Goal: Information Seeking & Learning: Learn about a topic

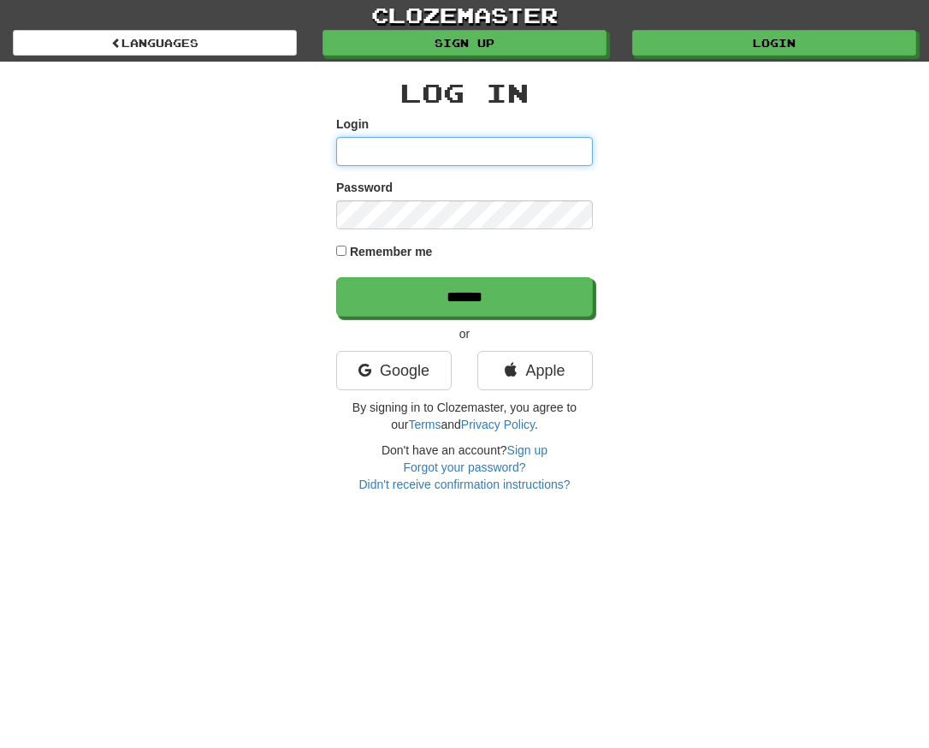
type input "**********"
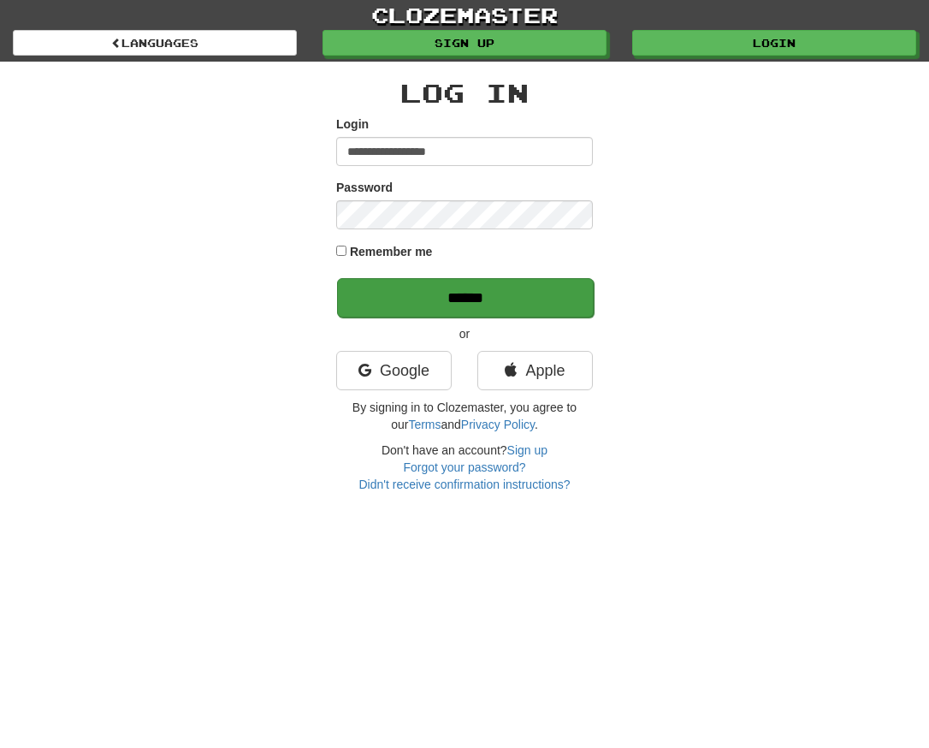
click at [483, 284] on input "******" at bounding box center [465, 297] width 257 height 39
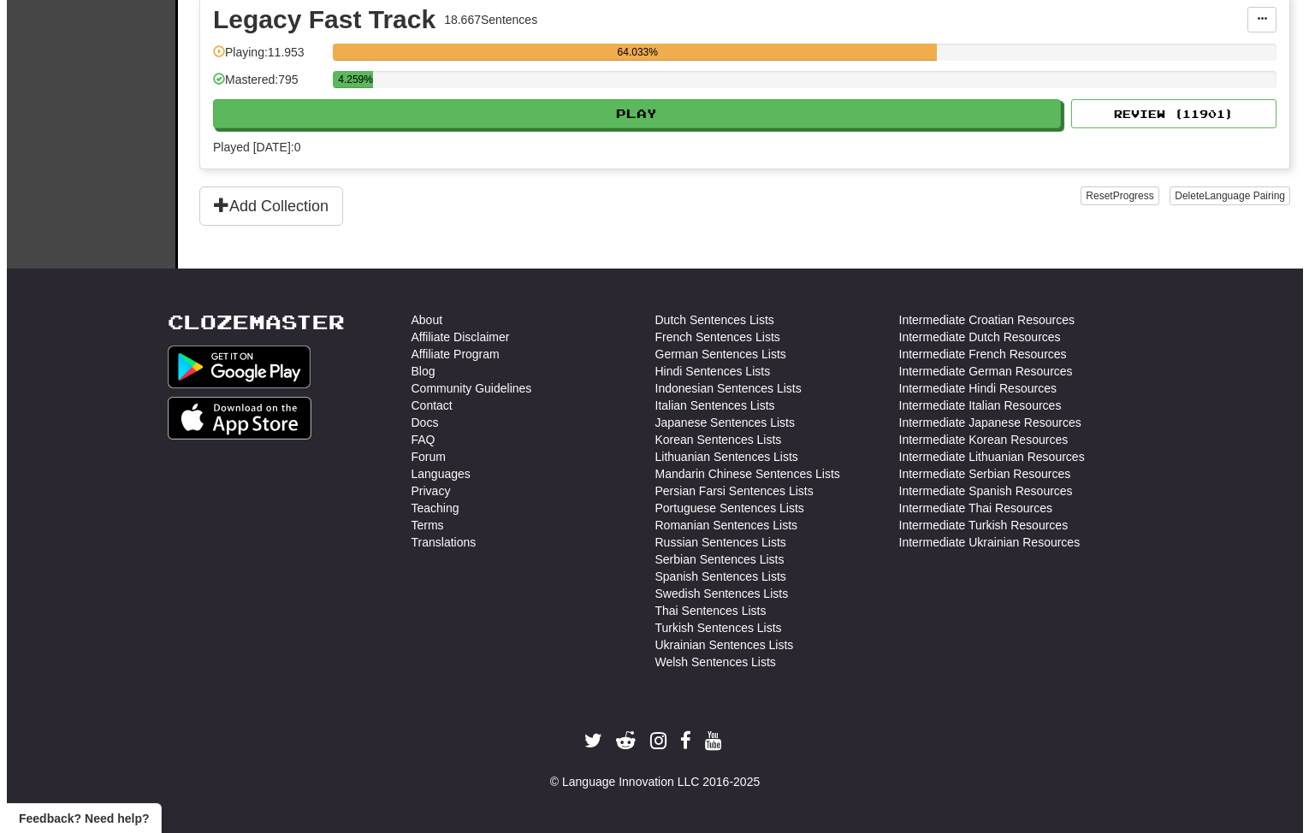
scroll to position [2798, 0]
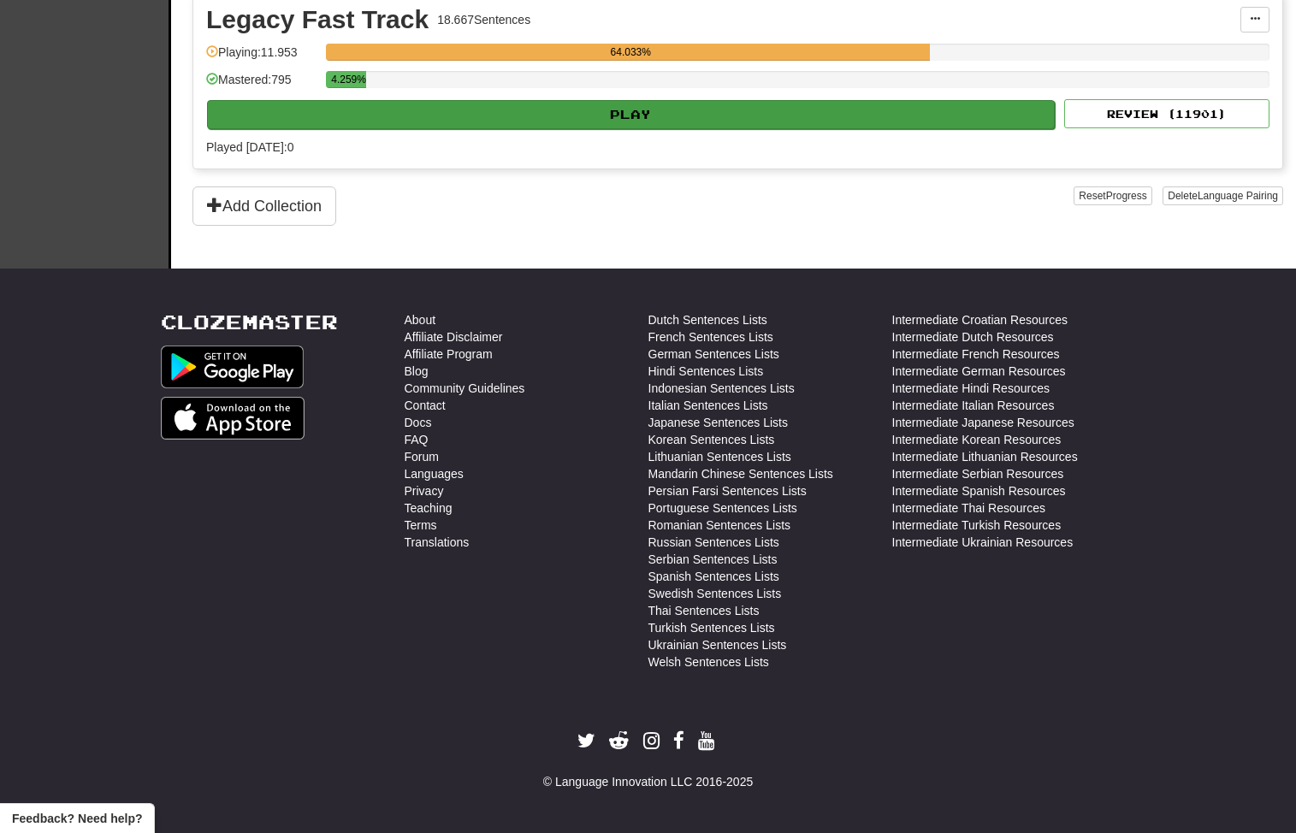
click at [613, 129] on button "Play" at bounding box center [631, 114] width 848 height 29
select select "**"
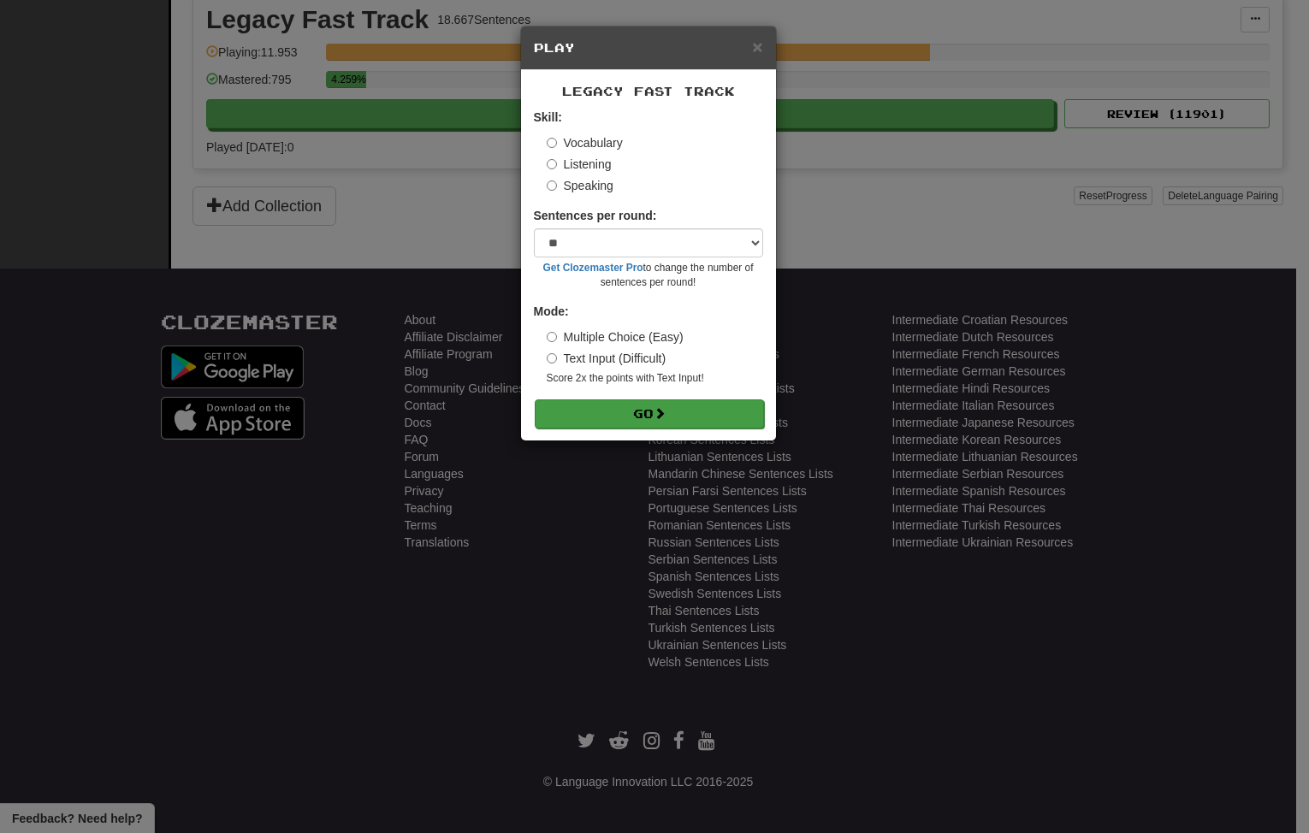
click at [637, 425] on button "Go" at bounding box center [649, 414] width 229 height 29
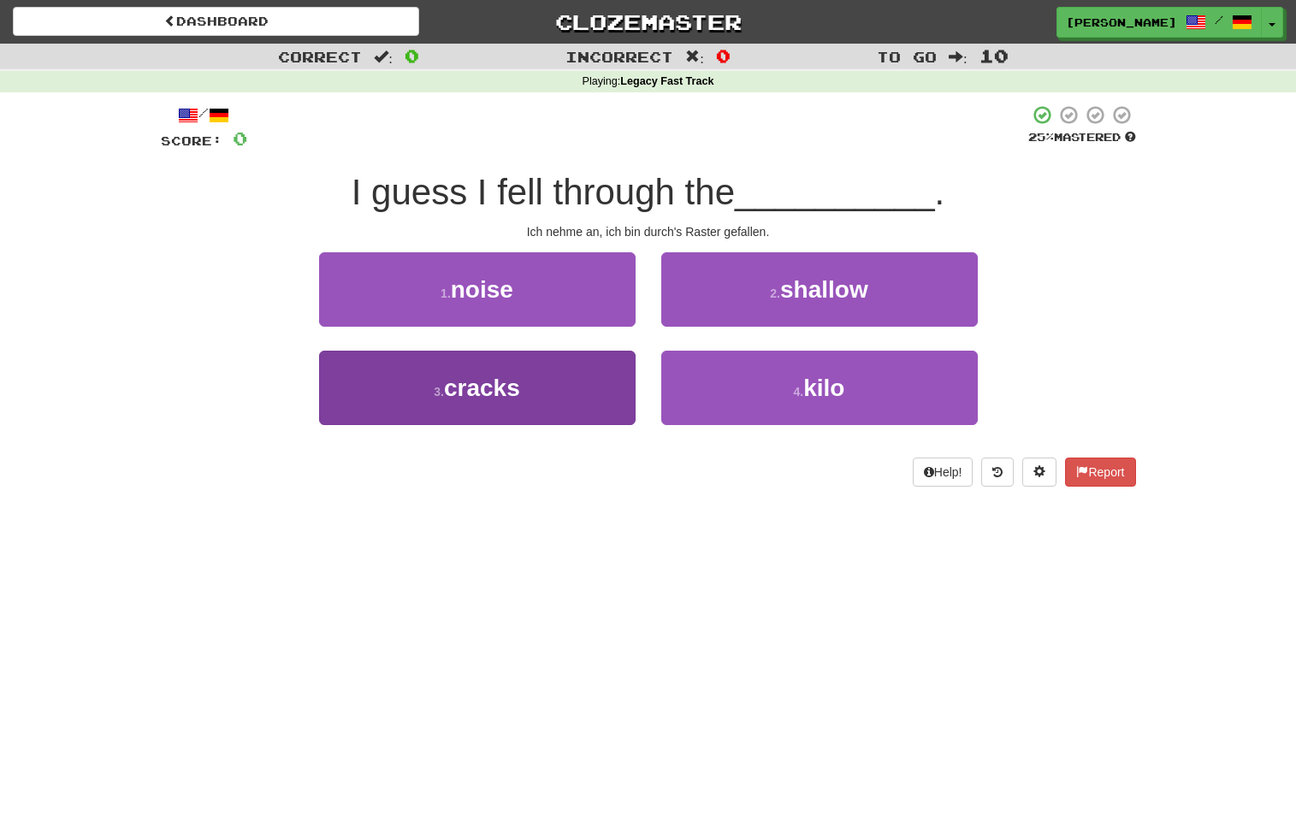
click at [554, 370] on button "3 . cracks" at bounding box center [477, 388] width 317 height 74
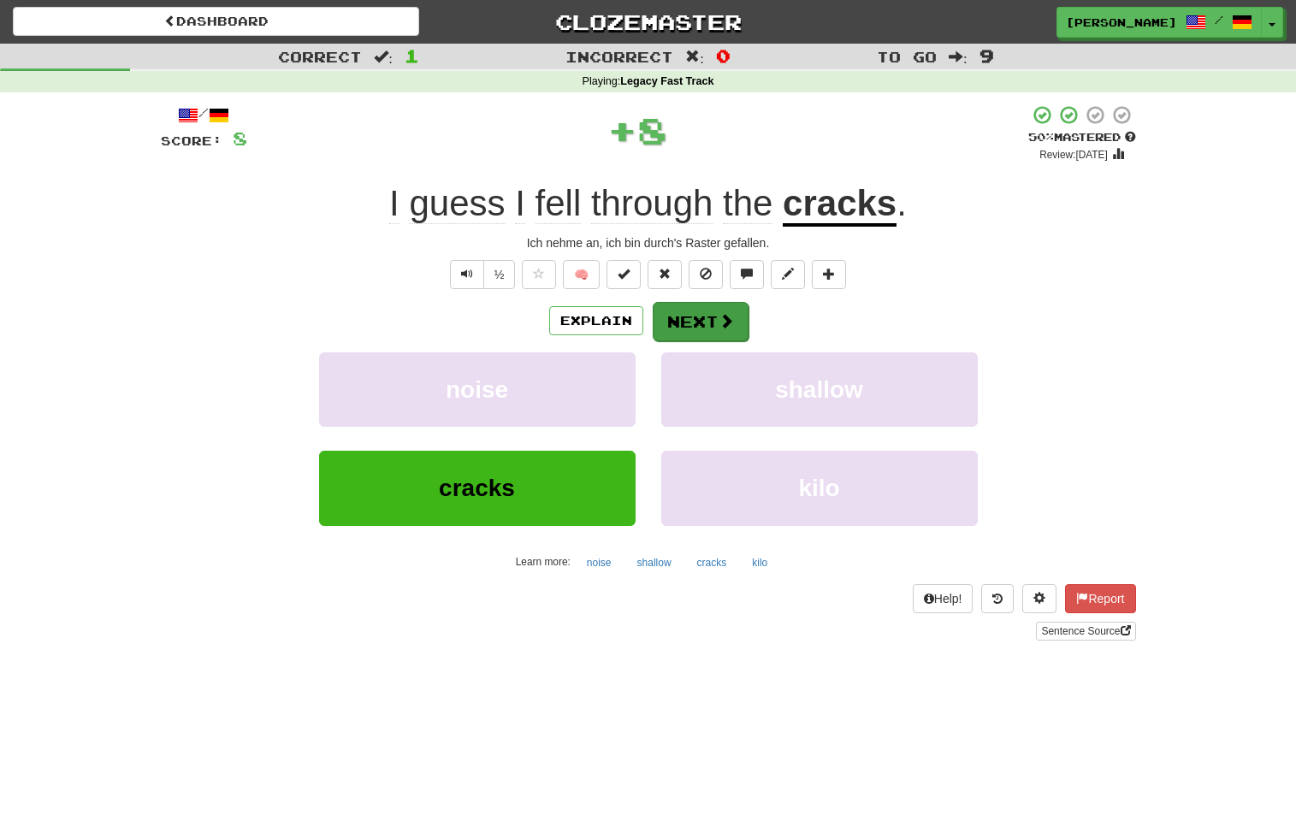
click at [684, 317] on button "Next" at bounding box center [701, 321] width 96 height 39
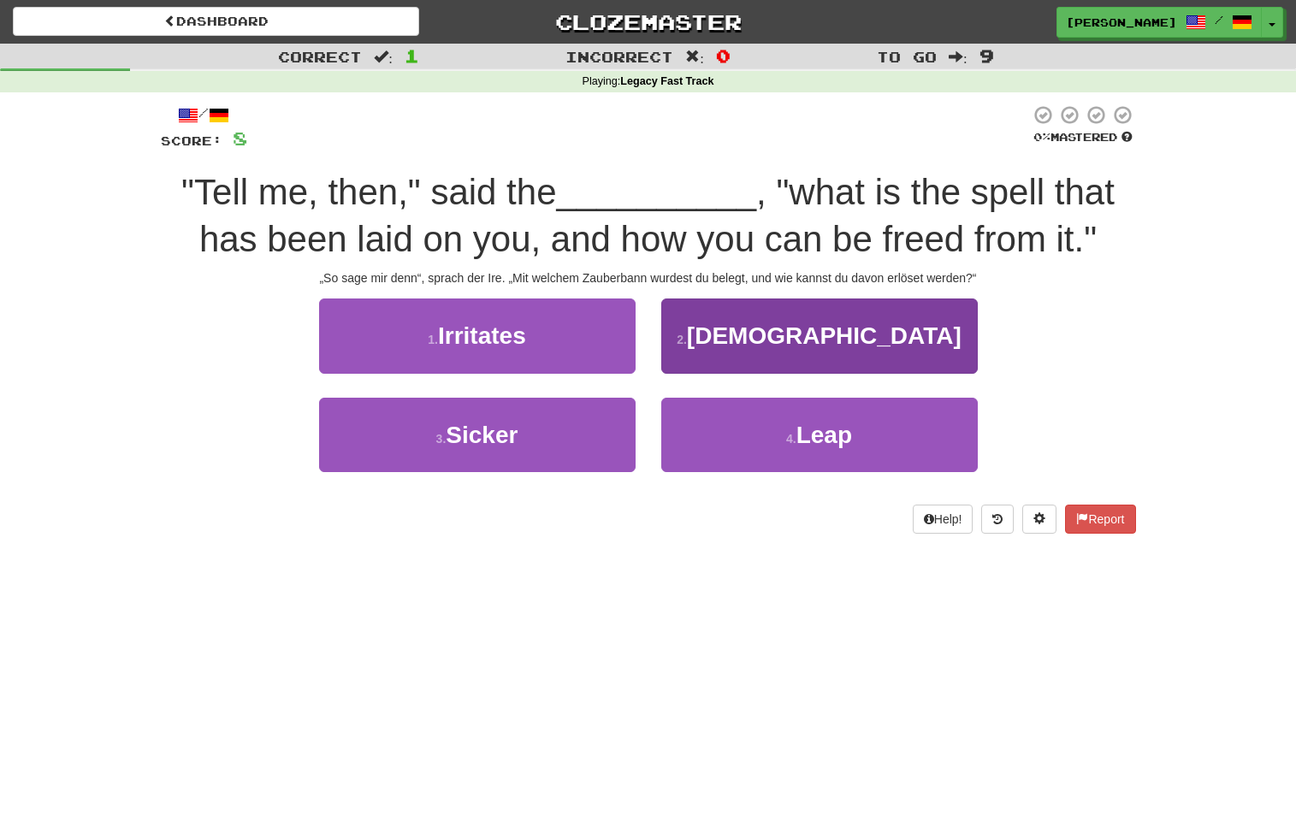
click at [730, 315] on button "2 . Irishman" at bounding box center [819, 336] width 317 height 74
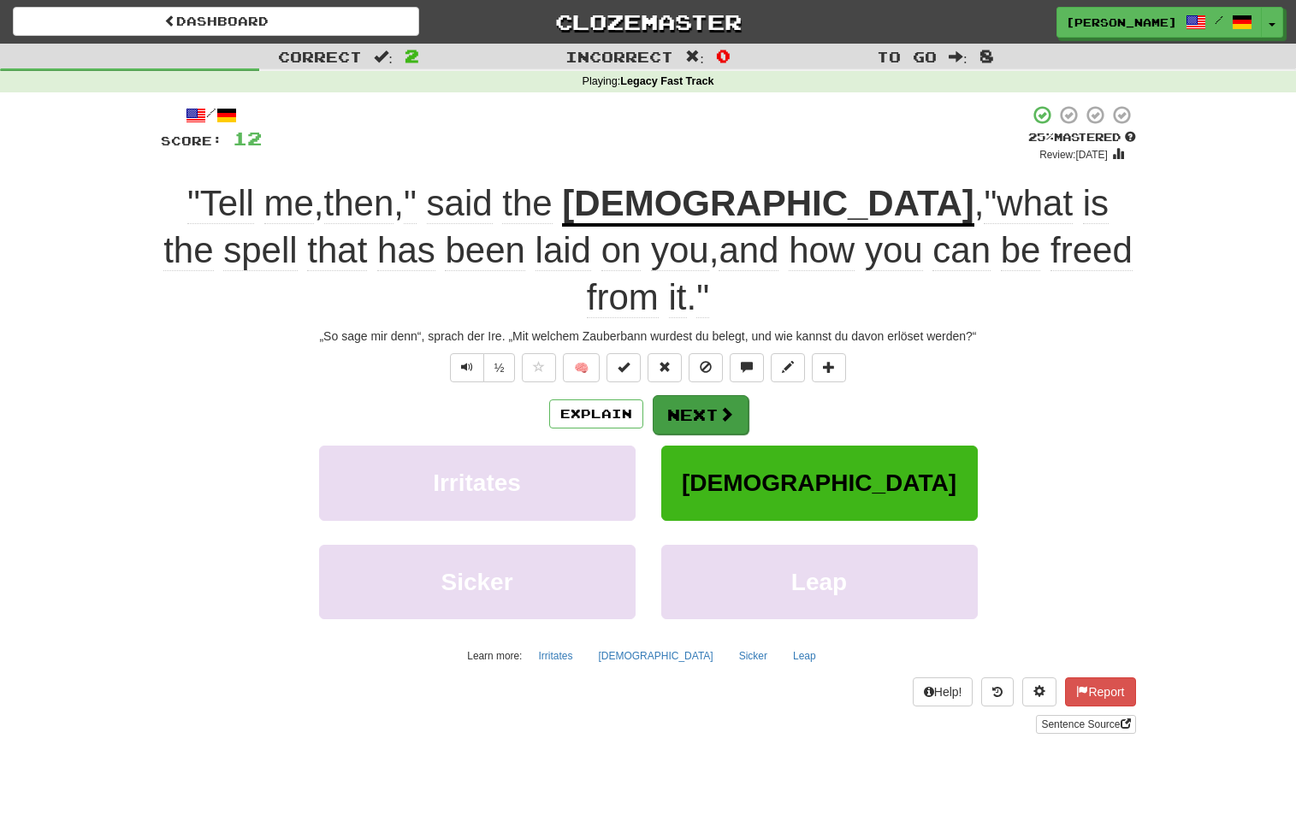
click at [725, 406] on span at bounding box center [726, 413] width 15 height 15
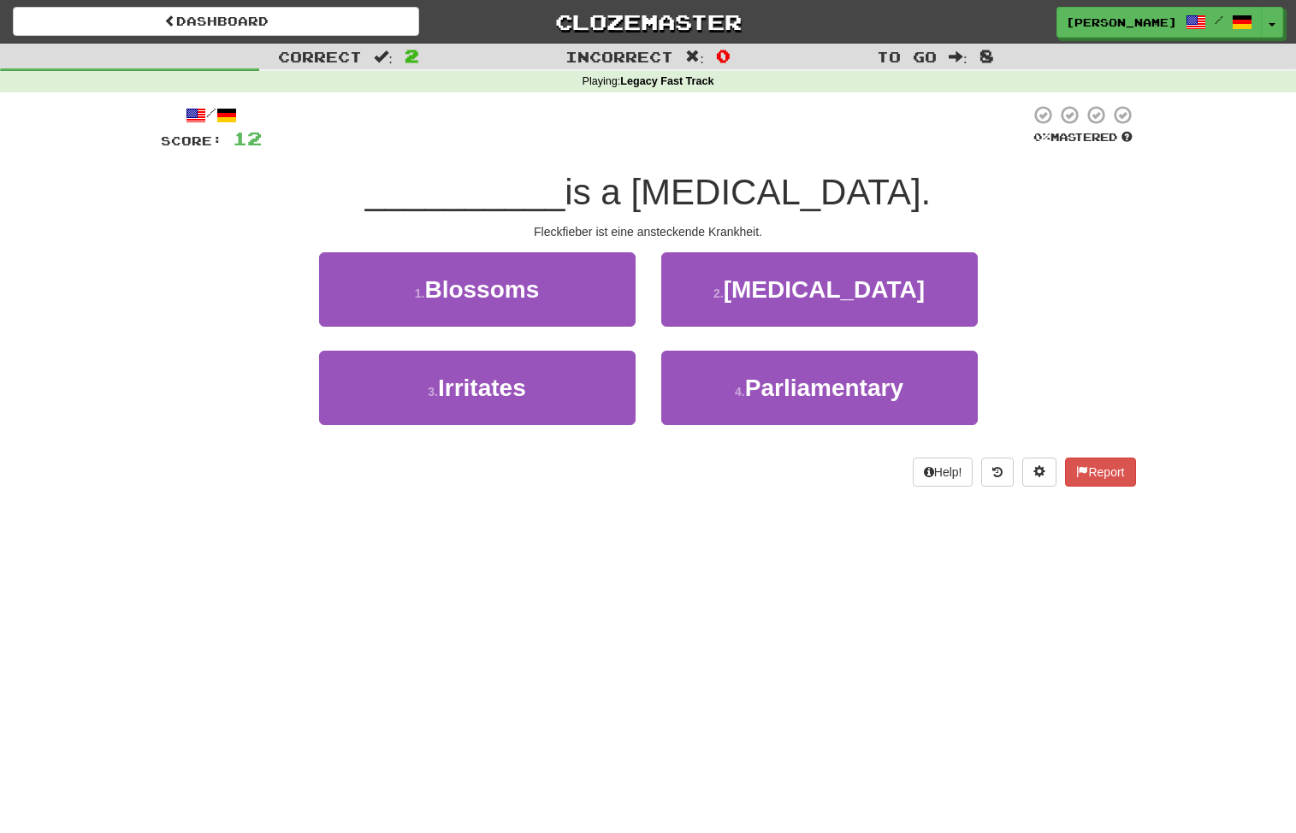
click at [756, 302] on button "2 . Typhus" at bounding box center [819, 289] width 317 height 74
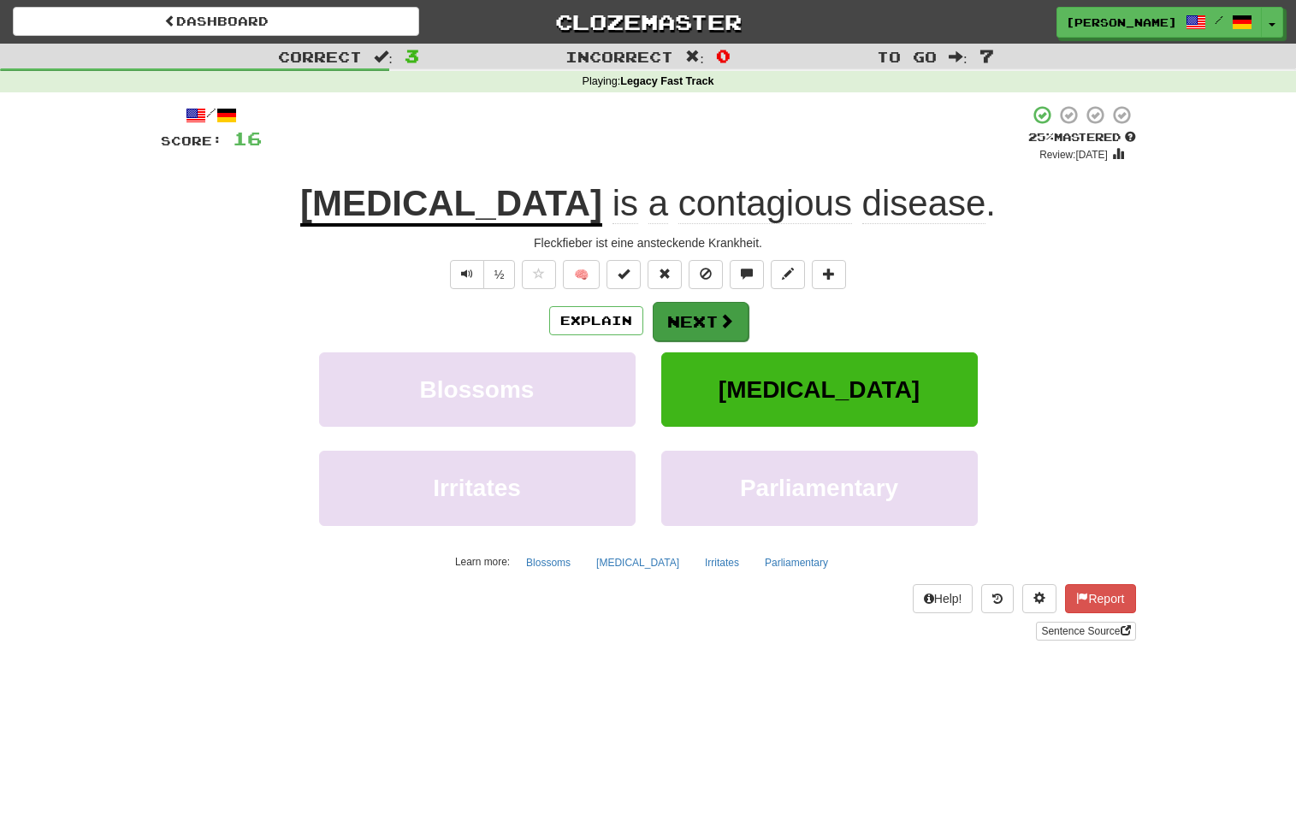
click at [712, 320] on button "Next" at bounding box center [701, 321] width 96 height 39
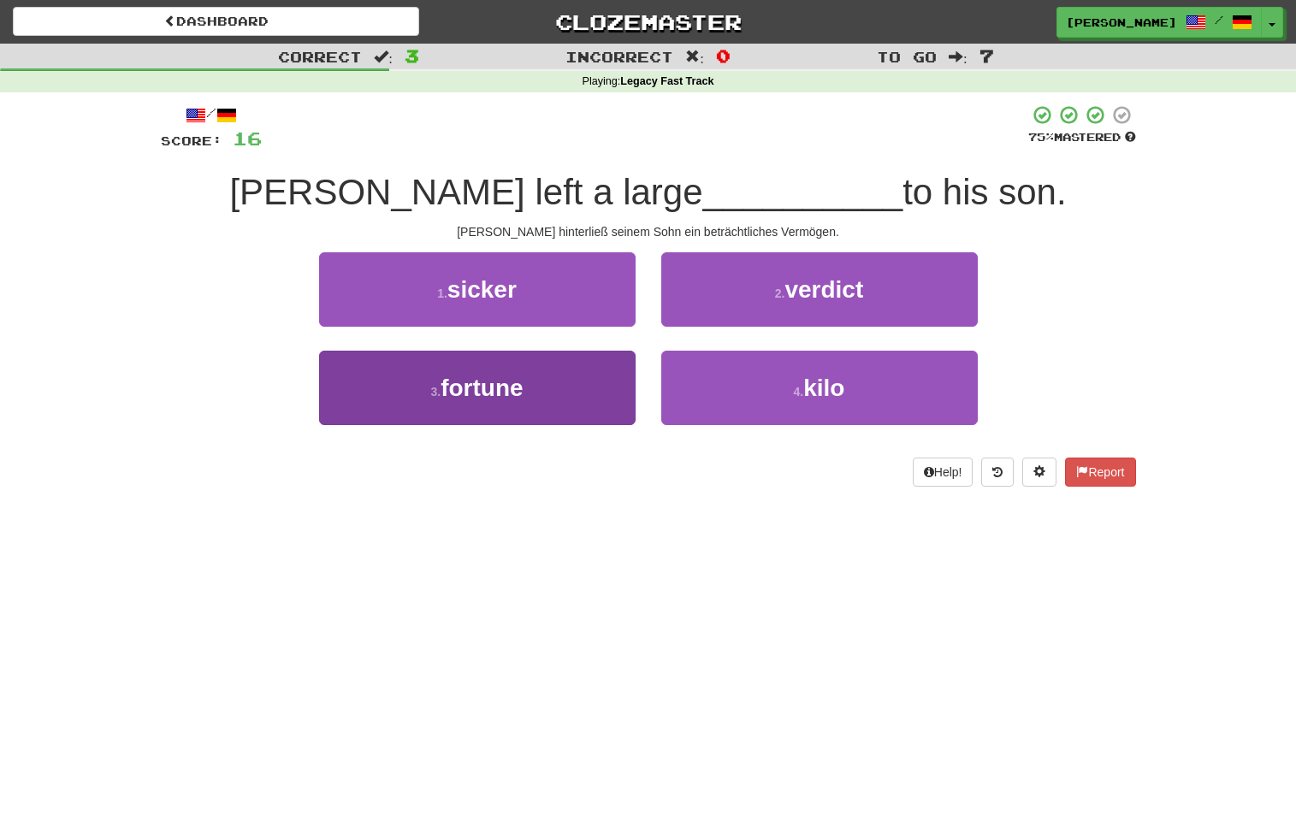
click at [594, 380] on button "3 . fortune" at bounding box center [477, 388] width 317 height 74
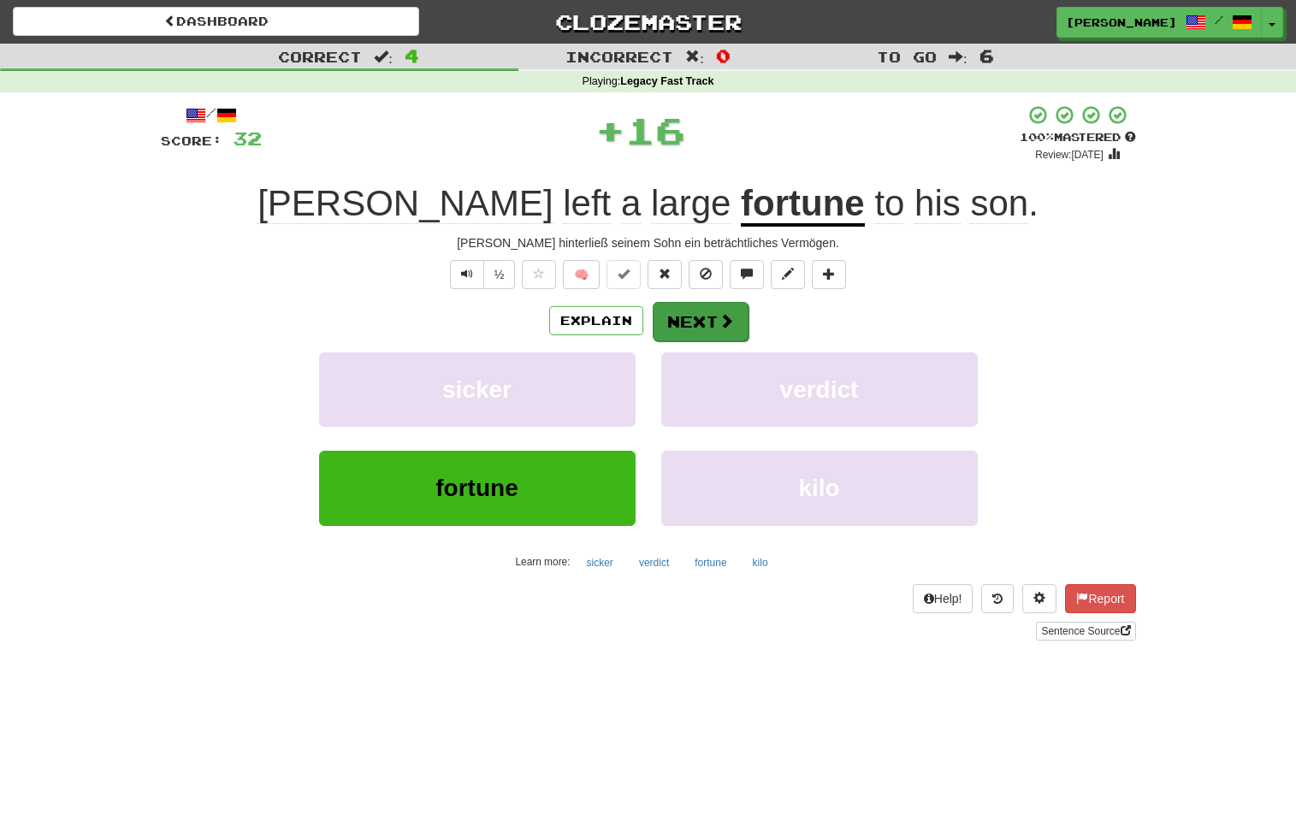
click at [723, 317] on span at bounding box center [726, 320] width 15 height 15
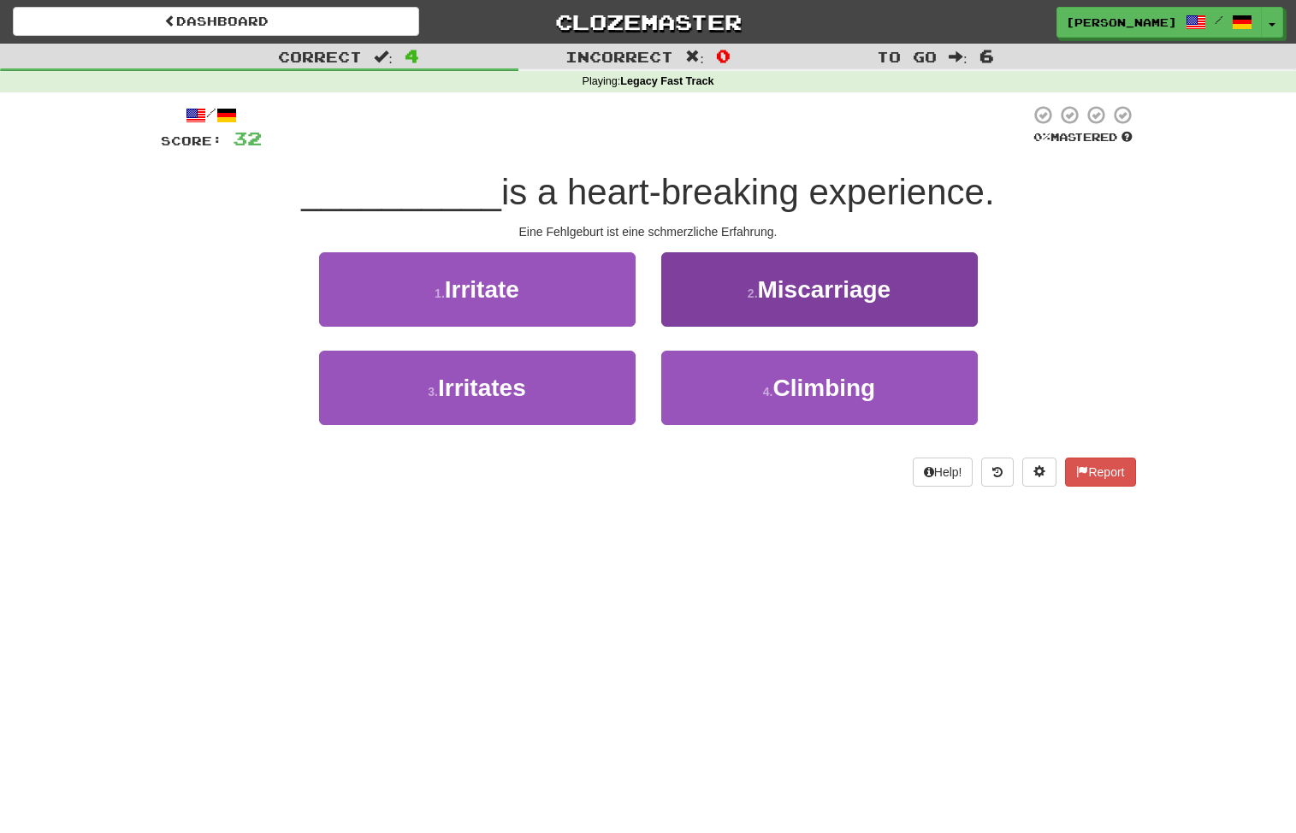
click at [734, 297] on button "2 . Miscarriage" at bounding box center [819, 289] width 317 height 74
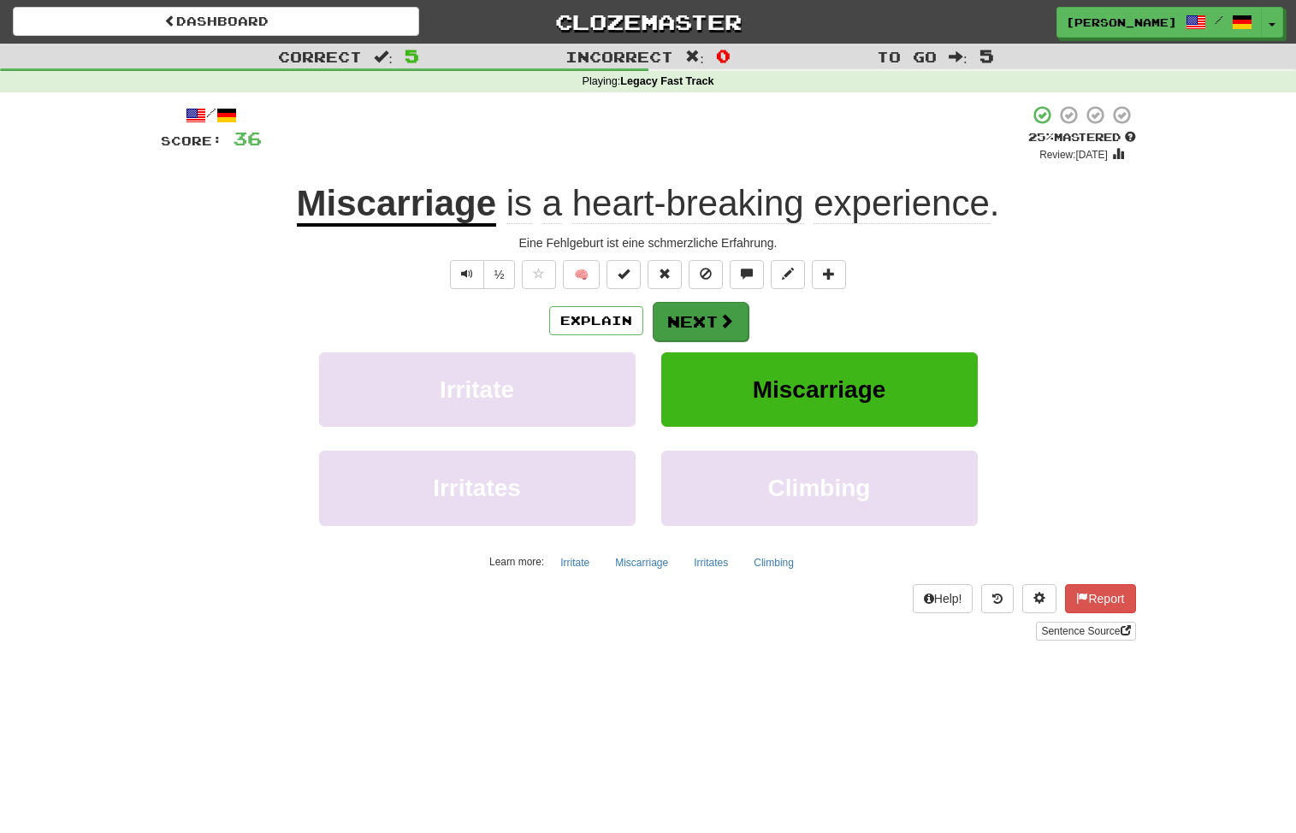
click at [708, 320] on button "Next" at bounding box center [701, 321] width 96 height 39
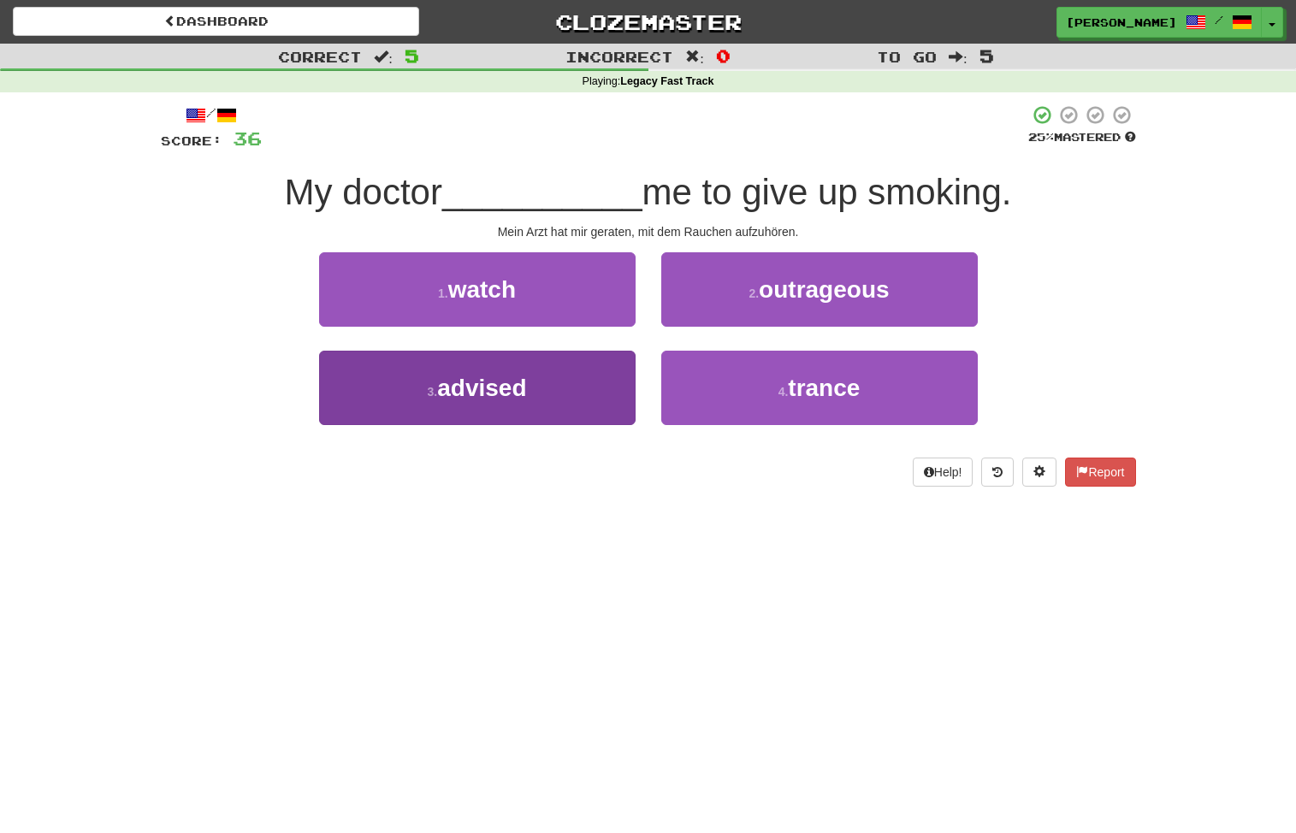
click at [613, 391] on button "3 . advised" at bounding box center [477, 388] width 317 height 74
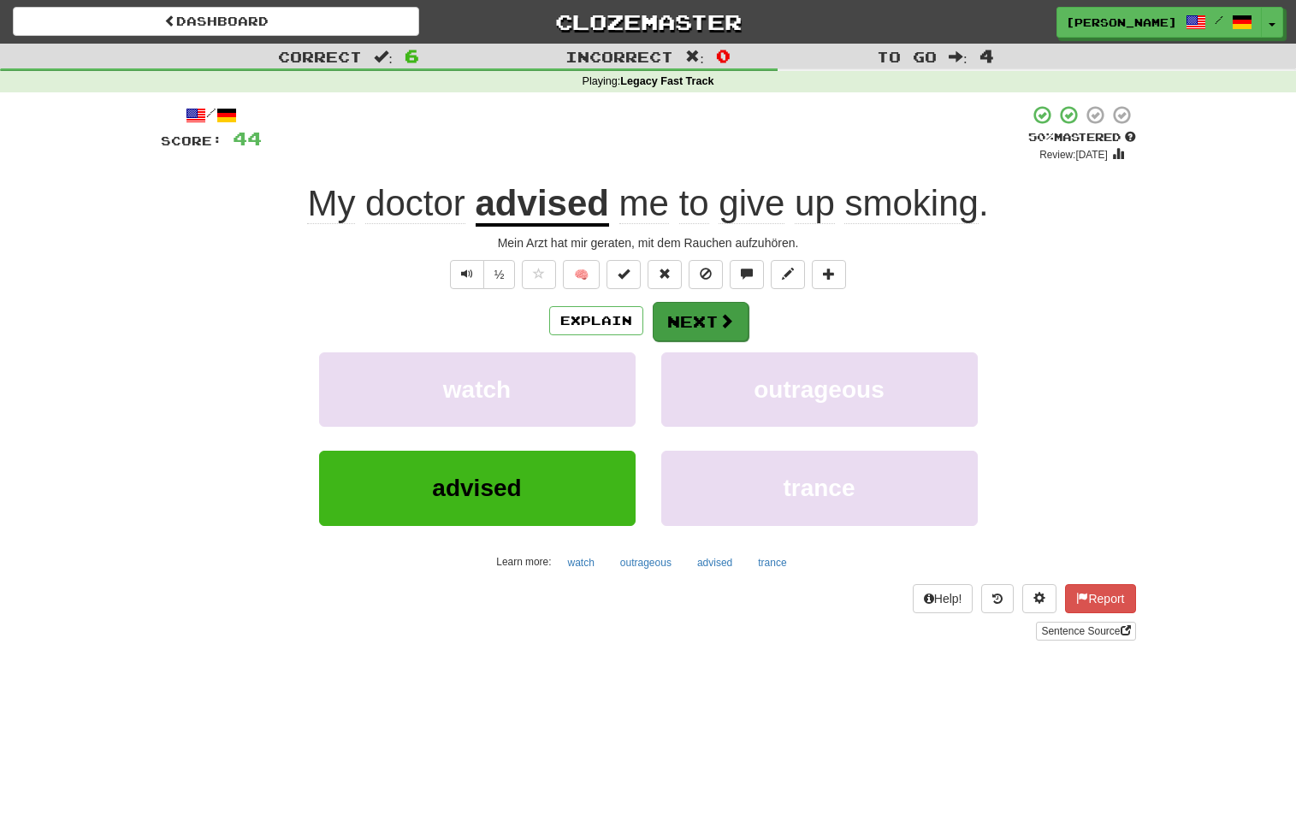
click at [710, 319] on button "Next" at bounding box center [701, 321] width 96 height 39
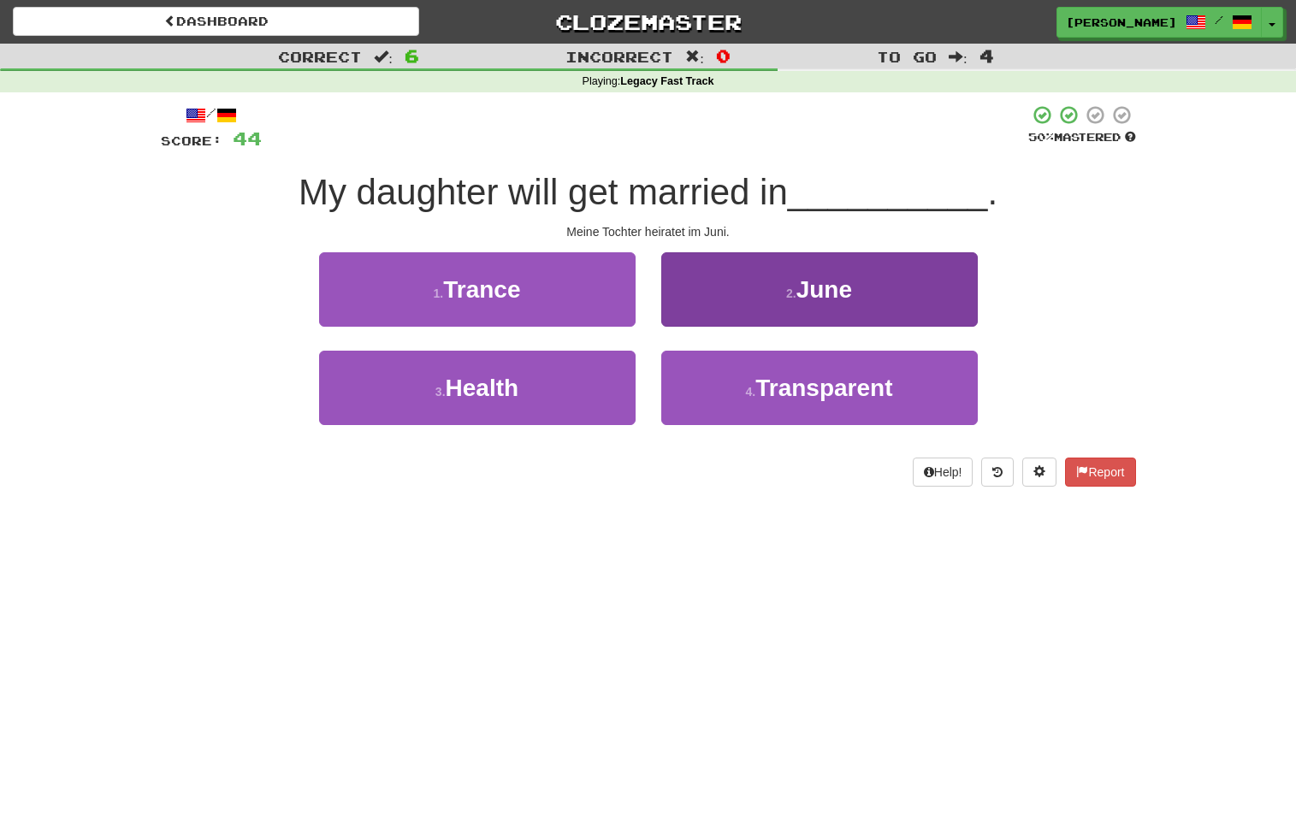
click at [721, 304] on button "2 . June" at bounding box center [819, 289] width 317 height 74
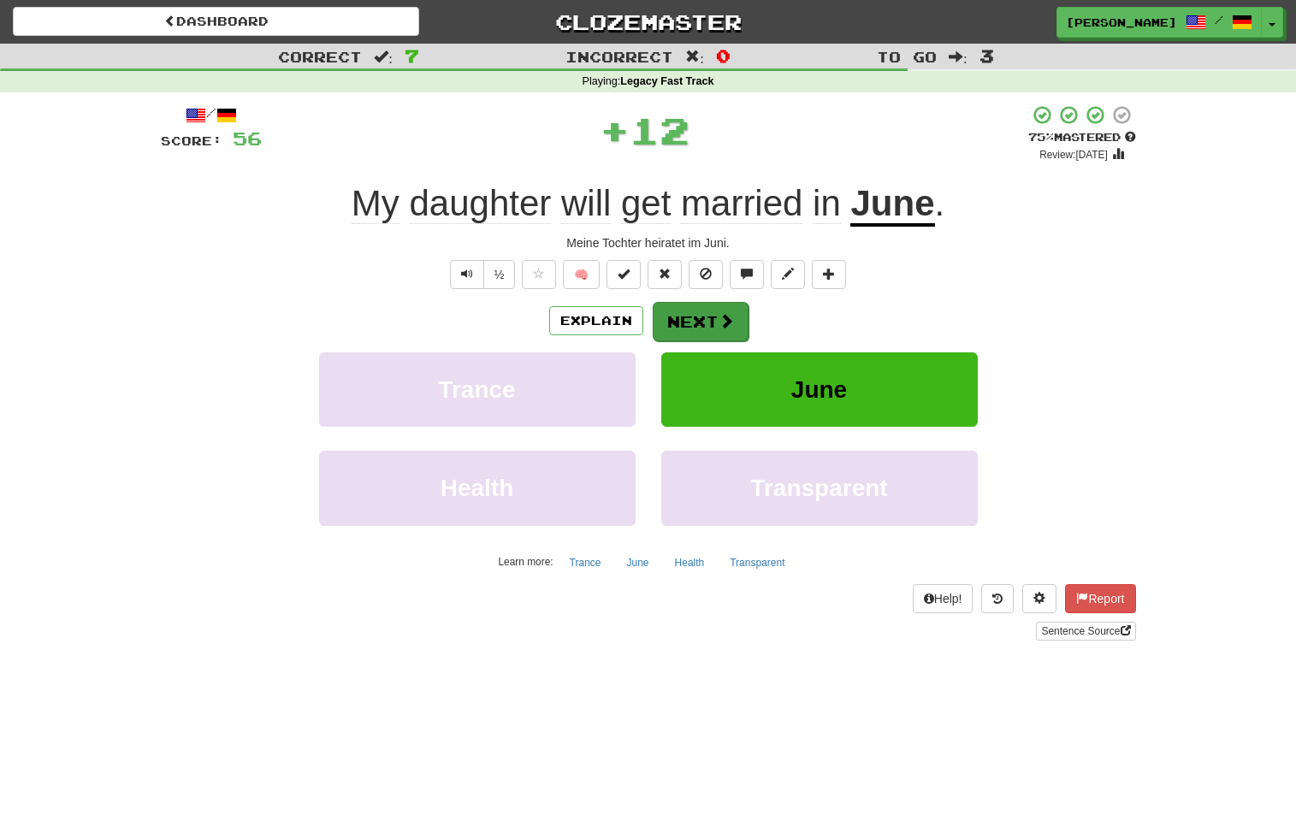
click at [714, 313] on button "Next" at bounding box center [701, 321] width 96 height 39
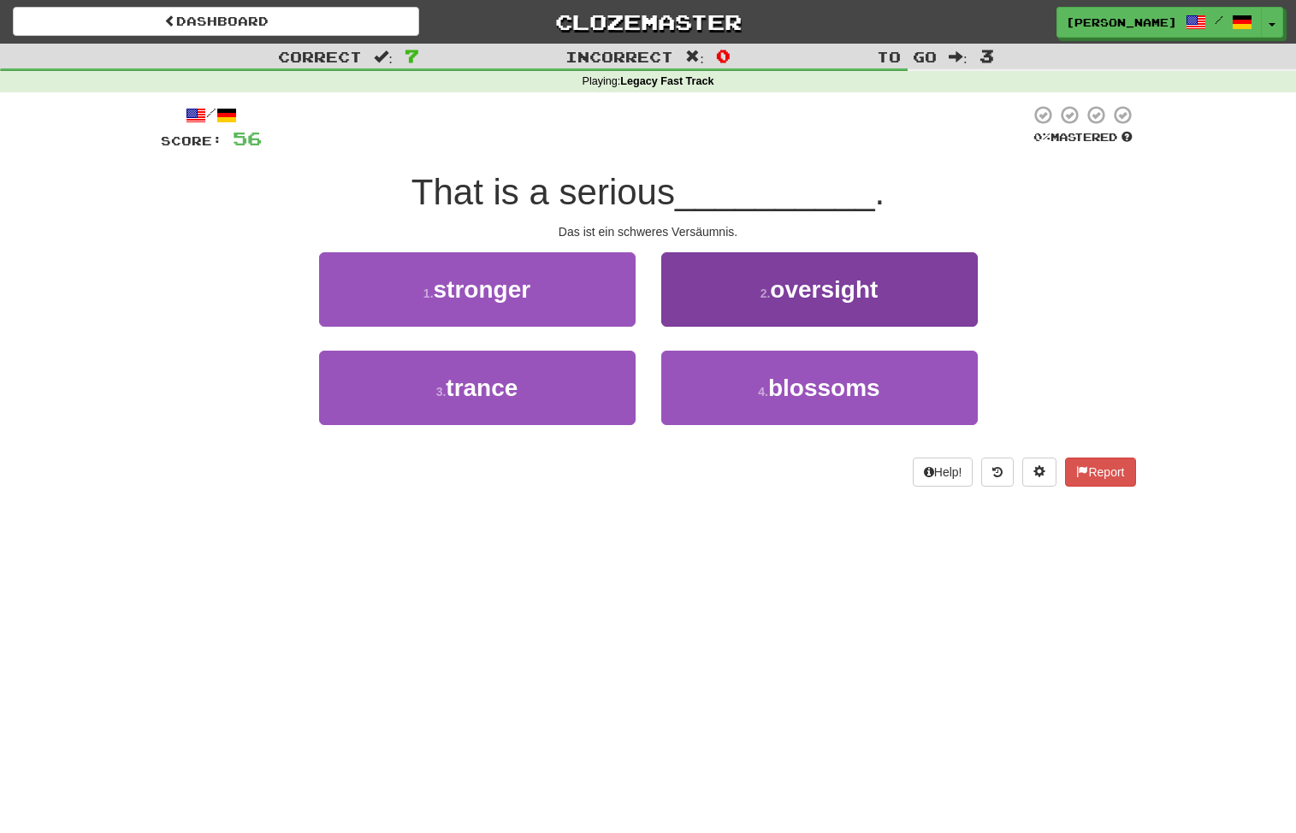
click at [732, 299] on button "2 . oversight" at bounding box center [819, 289] width 317 height 74
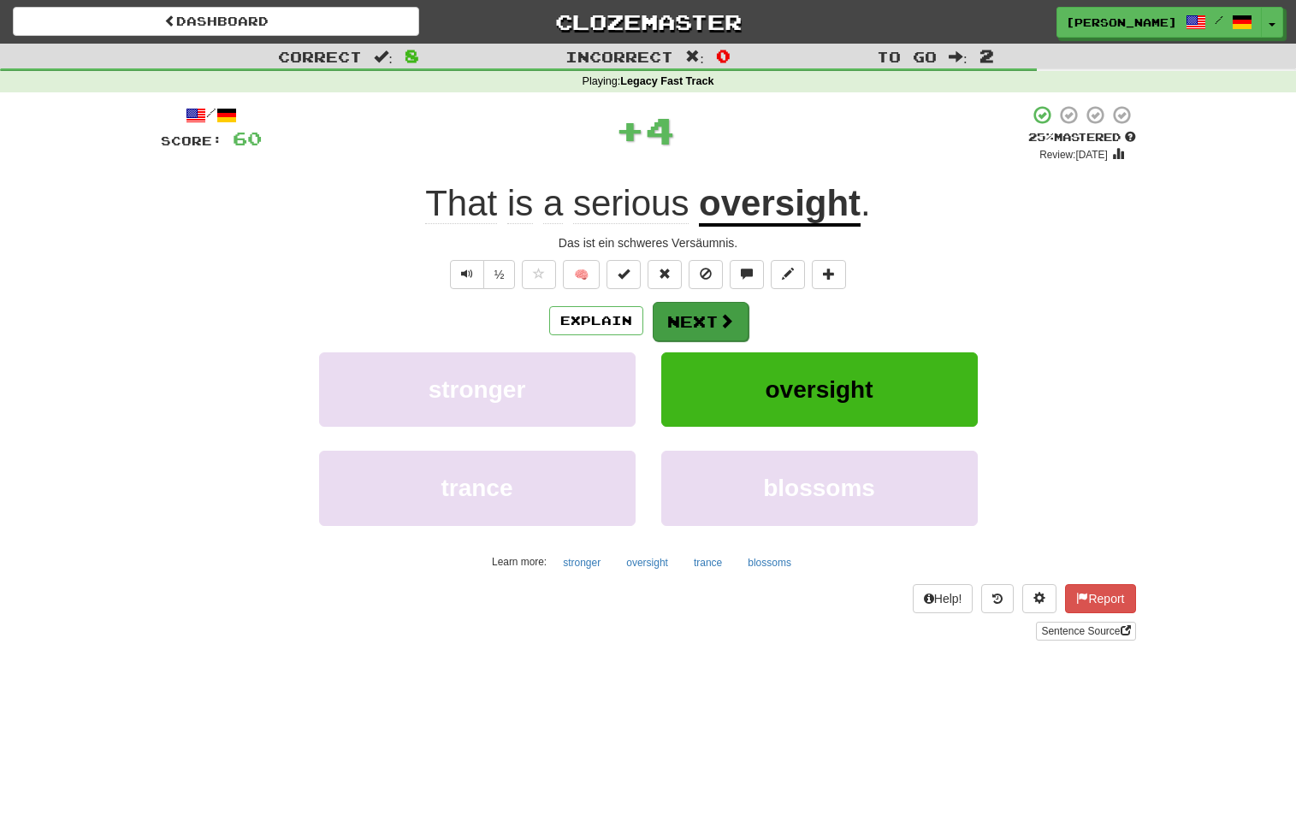
click at [707, 329] on button "Next" at bounding box center [701, 321] width 96 height 39
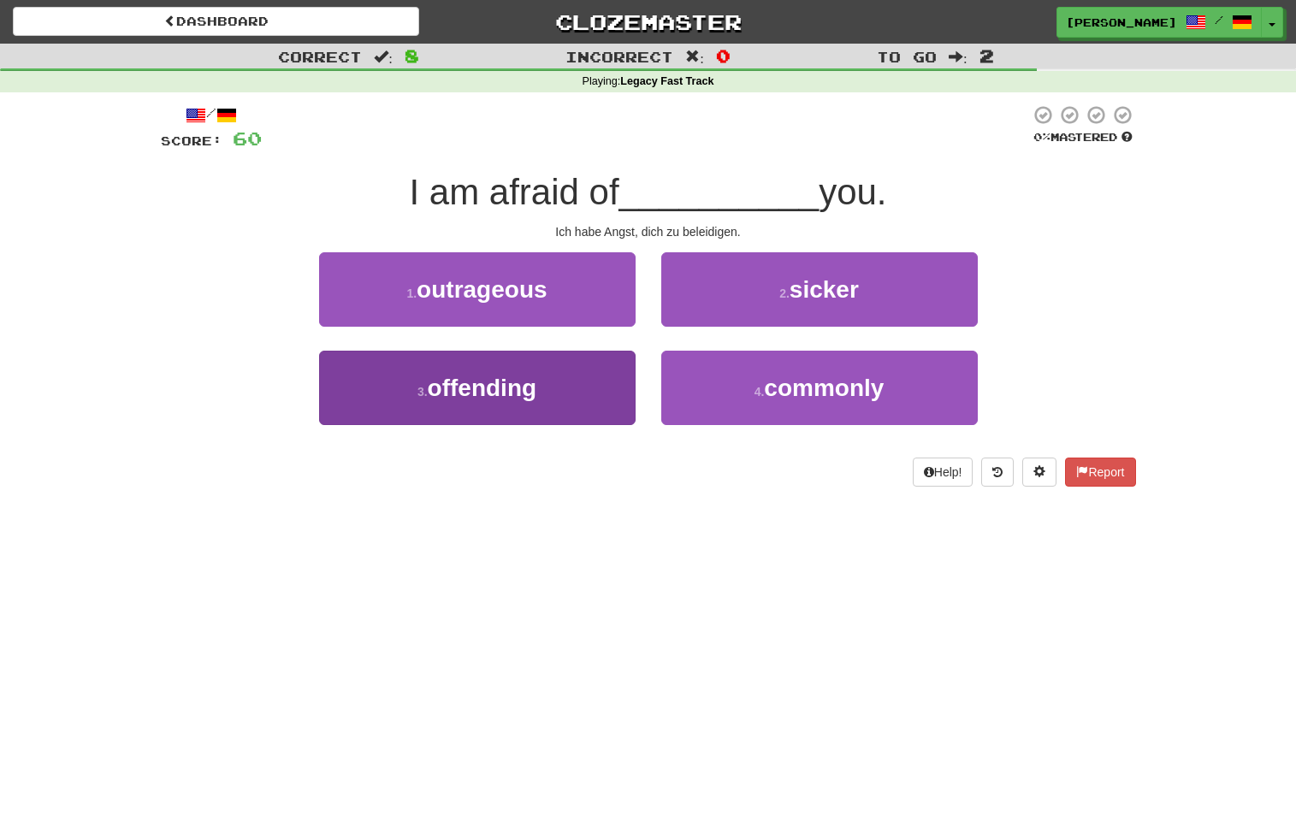
click at [607, 367] on button "3 . offending" at bounding box center [477, 388] width 317 height 74
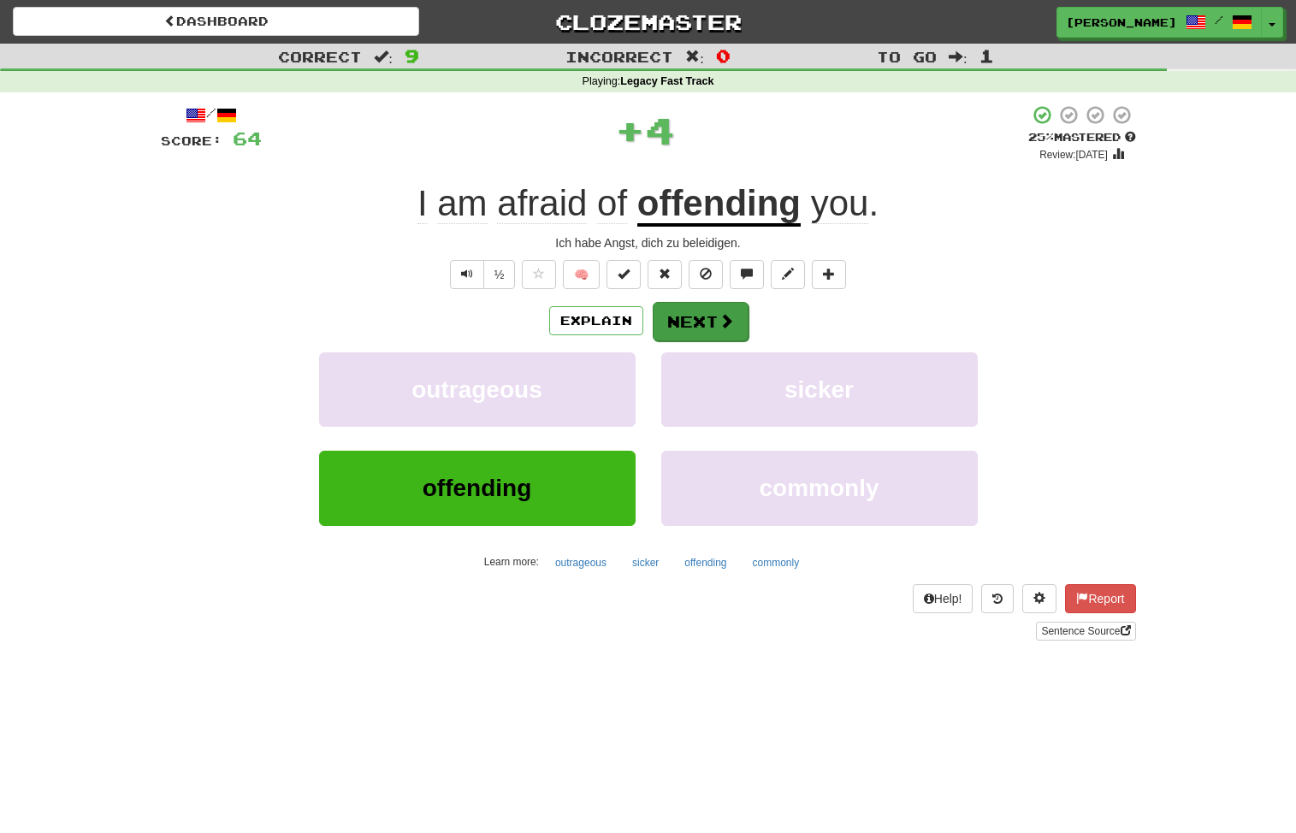
click at [696, 315] on button "Next" at bounding box center [701, 321] width 96 height 39
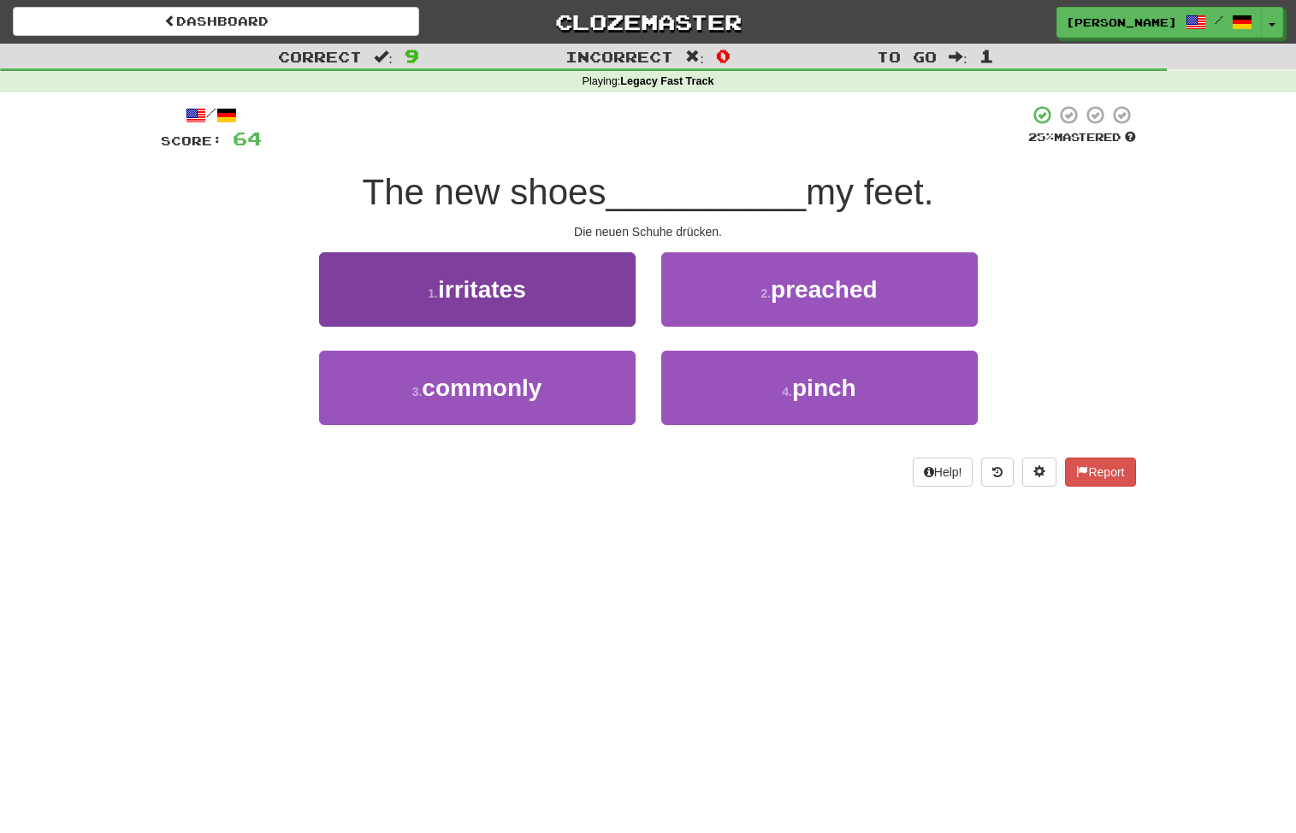
click at [605, 305] on button "1 . irritates" at bounding box center [477, 289] width 317 height 74
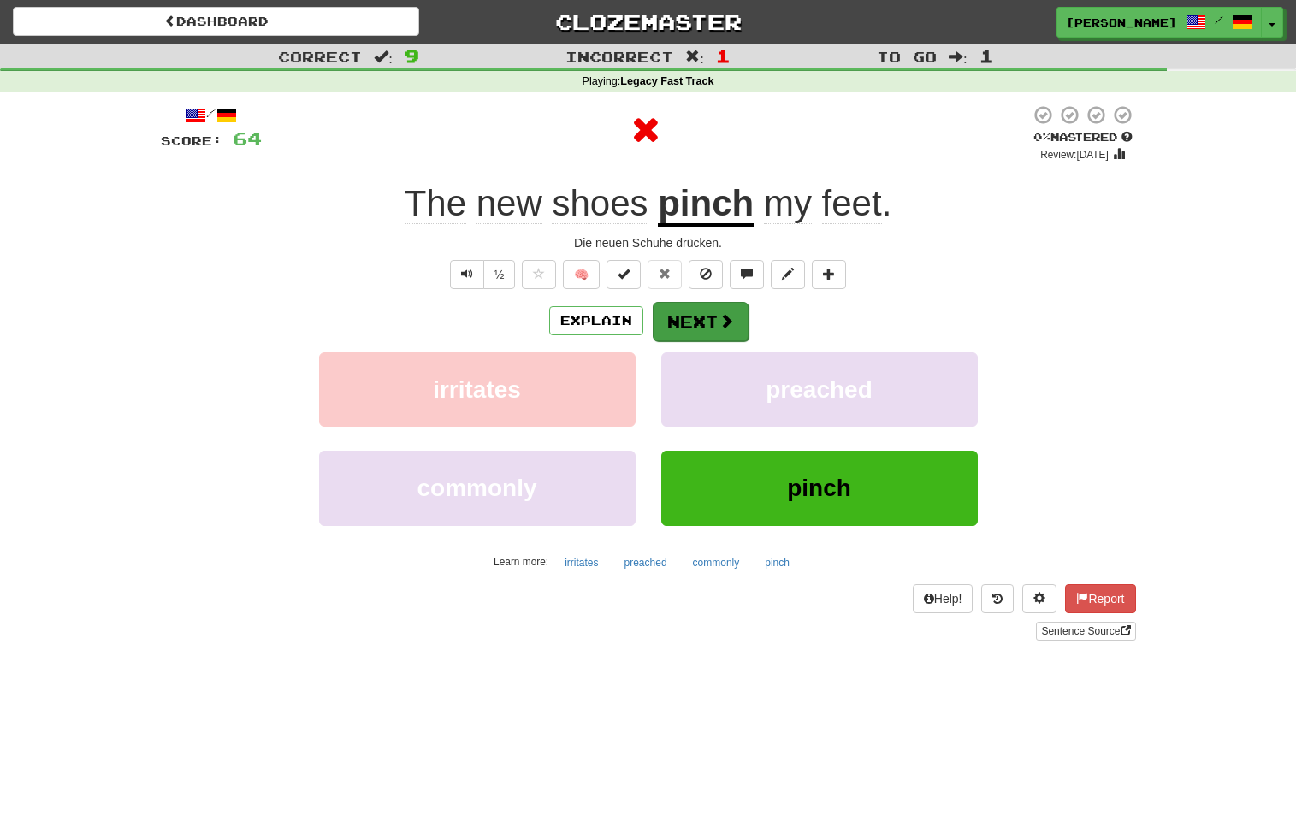
click at [675, 311] on button "Next" at bounding box center [701, 321] width 96 height 39
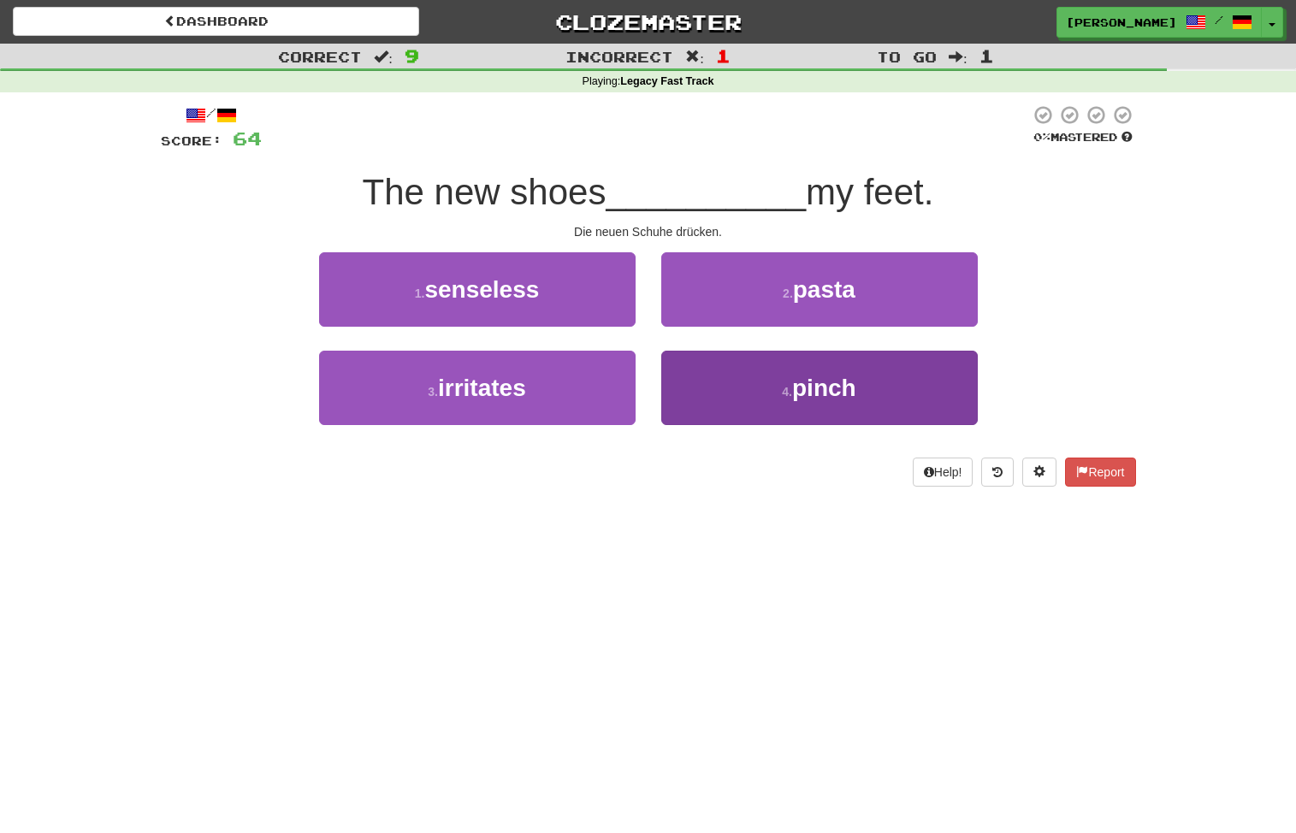
click at [738, 378] on button "4 . pinch" at bounding box center [819, 388] width 317 height 74
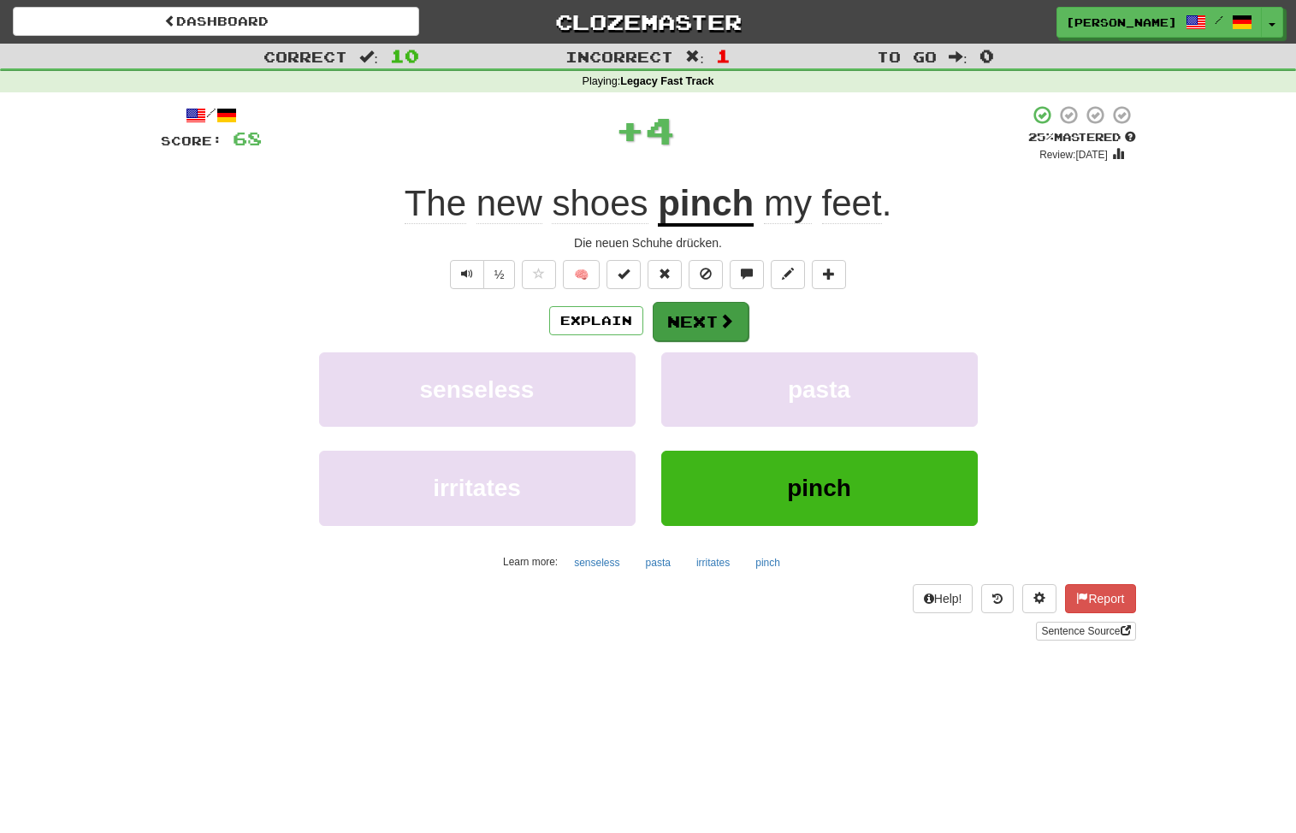
click at [720, 314] on button "Next" at bounding box center [701, 321] width 96 height 39
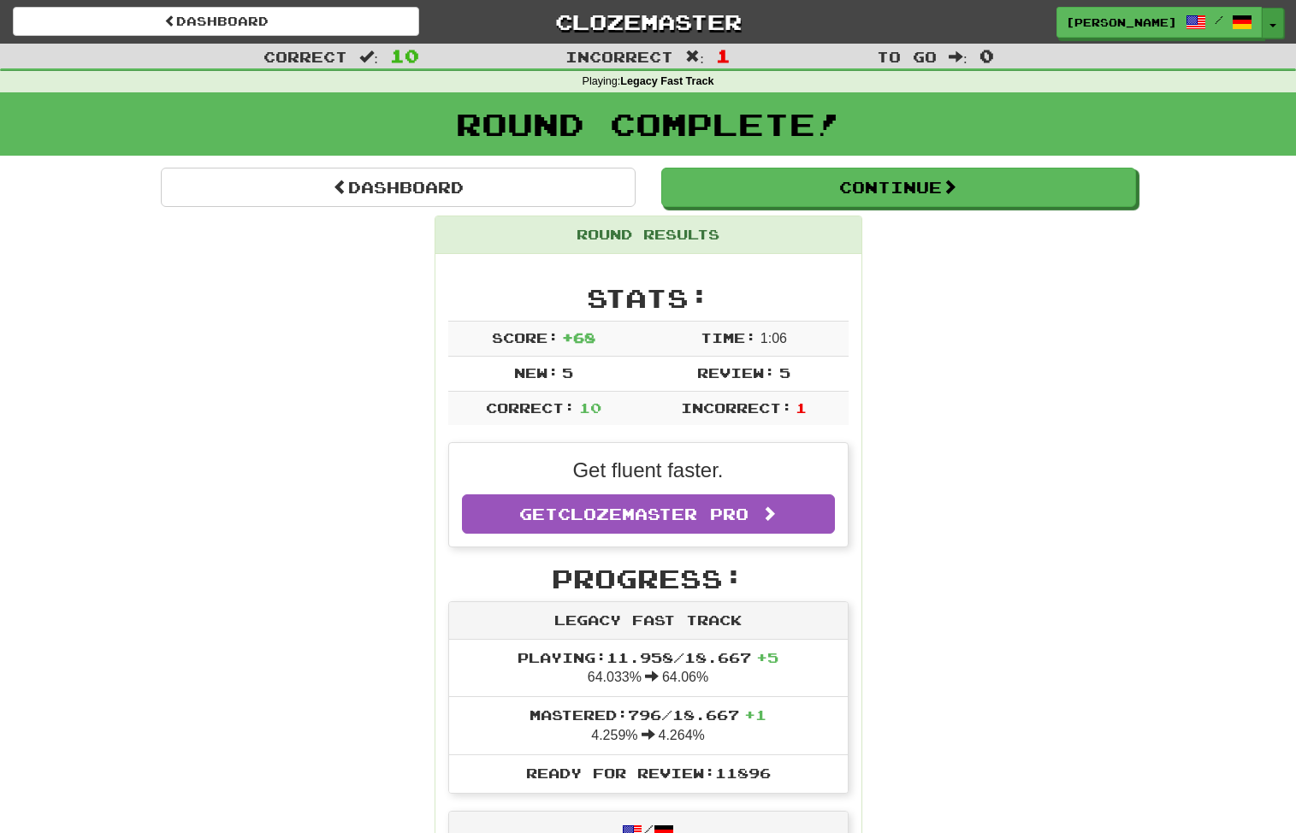
click at [1275, 30] on button "Toggle Dropdown" at bounding box center [1273, 23] width 22 height 31
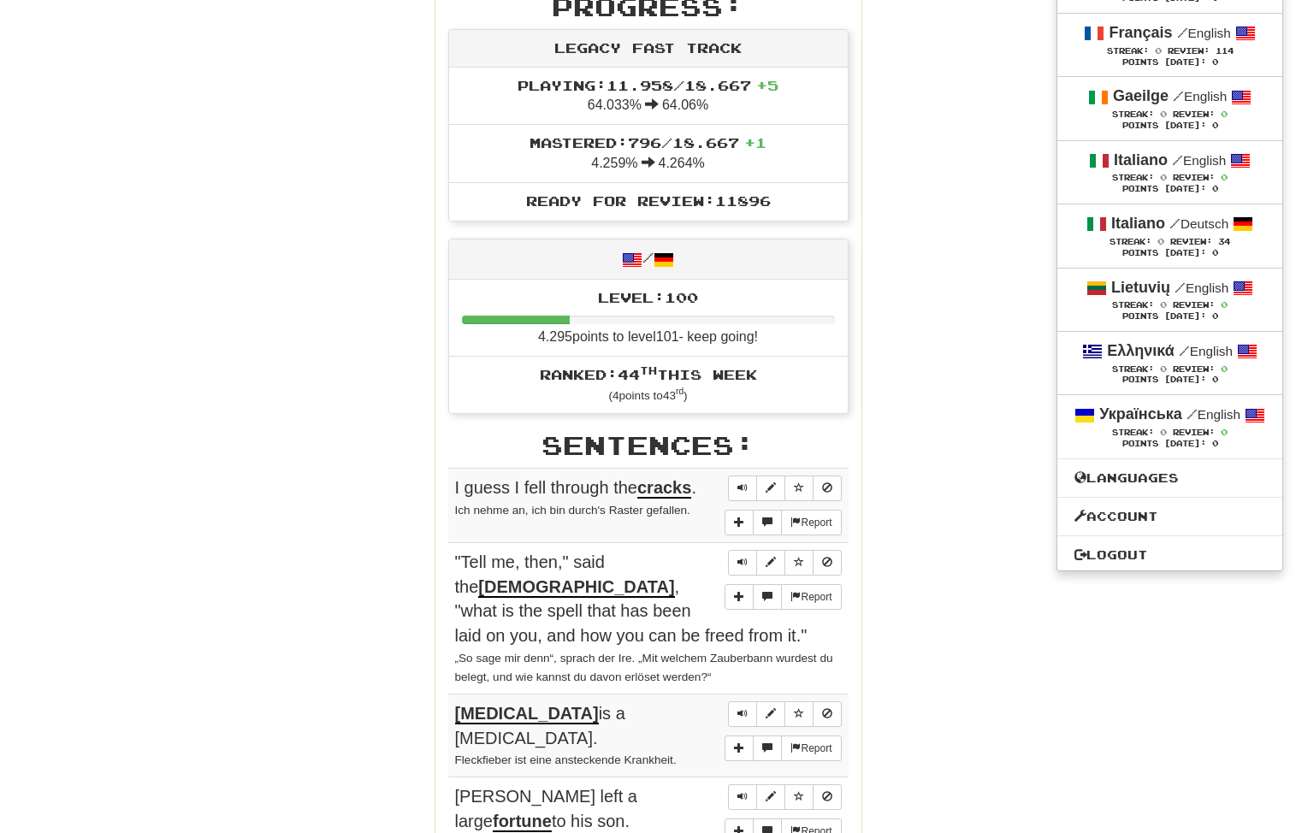
scroll to position [574, 0]
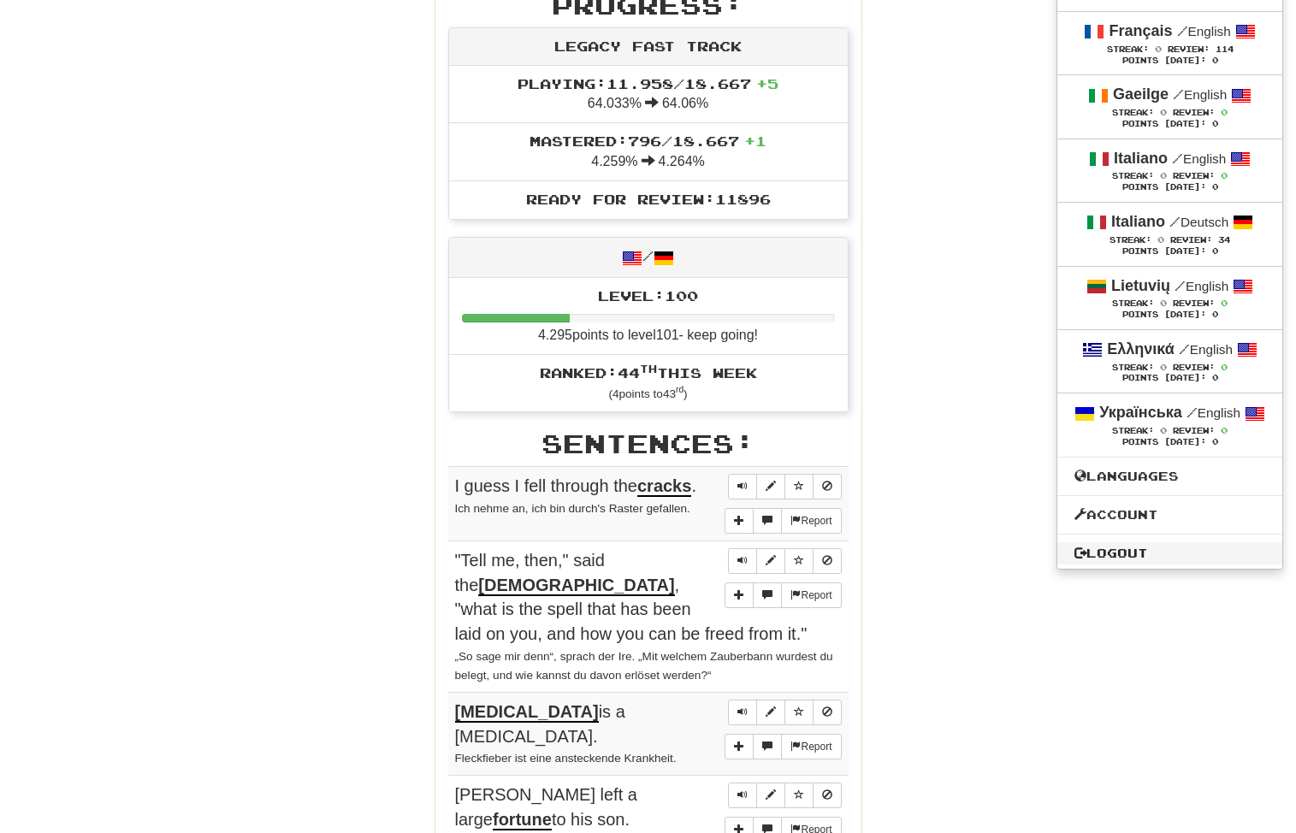
click at [1065, 565] on link "Logout" at bounding box center [1170, 553] width 225 height 22
